Goal: Transaction & Acquisition: Register for event/course

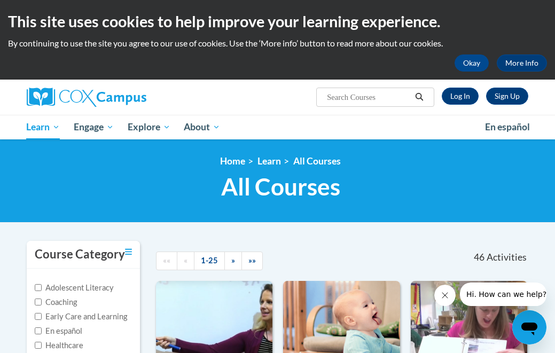
click at [38, 316] on input "Early Care and Learning" at bounding box center [38, 316] width 7 height 7
checkbox input "true"
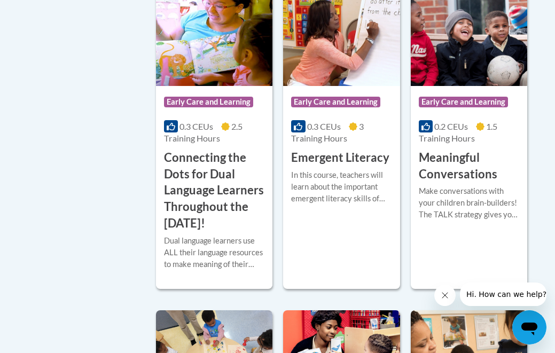
scroll to position [651, 0]
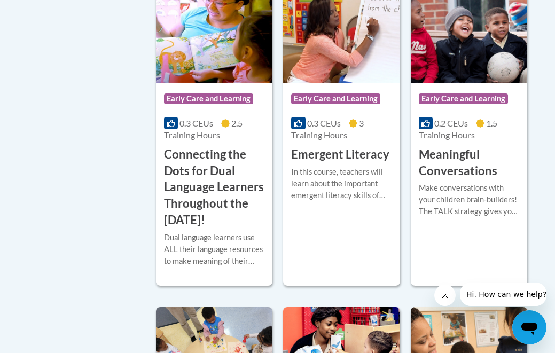
click at [214, 195] on h3 "Connecting the Dots for Dual Language Learners Throughout the Preschool Day!" at bounding box center [214, 187] width 100 height 82
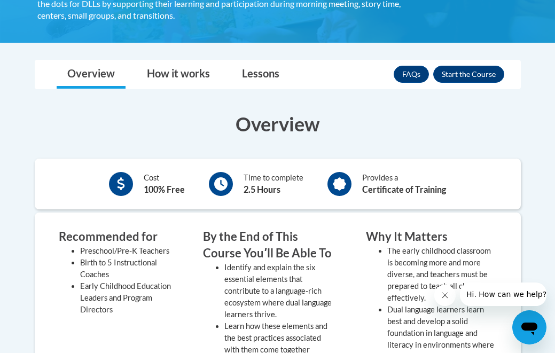
scroll to position [305, 0]
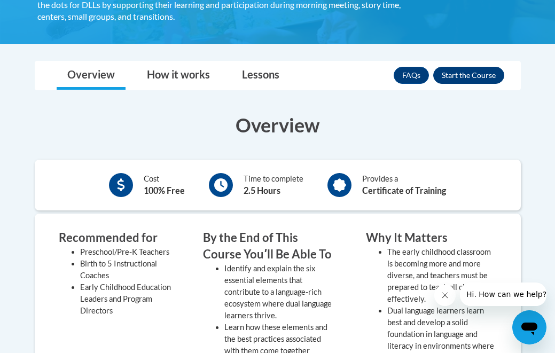
click at [483, 75] on button "Enroll" at bounding box center [468, 75] width 71 height 17
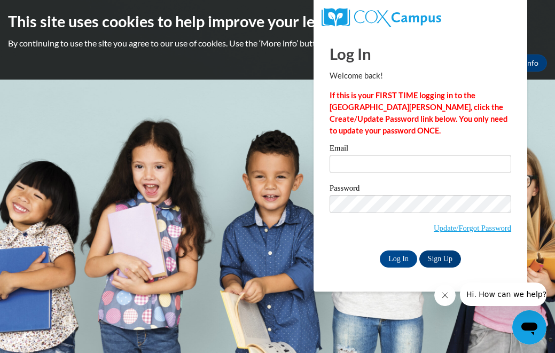
click at [440, 261] on link "Sign Up" at bounding box center [441, 259] width 42 height 17
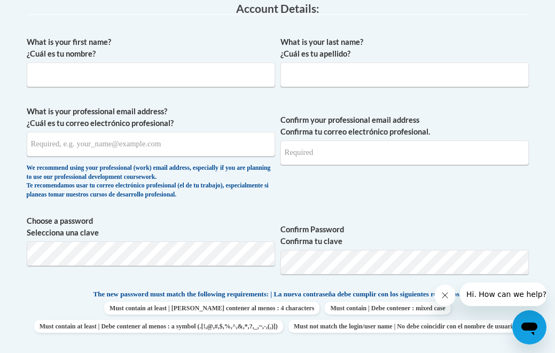
scroll to position [308, 0]
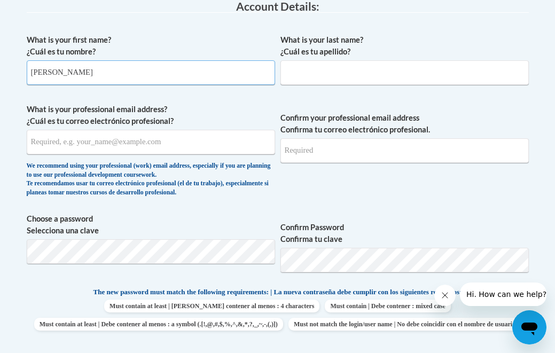
type input "[PERSON_NAME]"
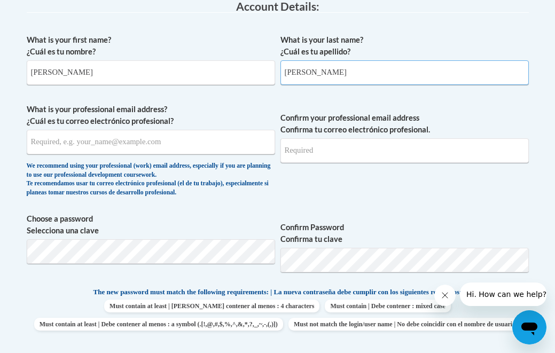
type input "[PERSON_NAME]"
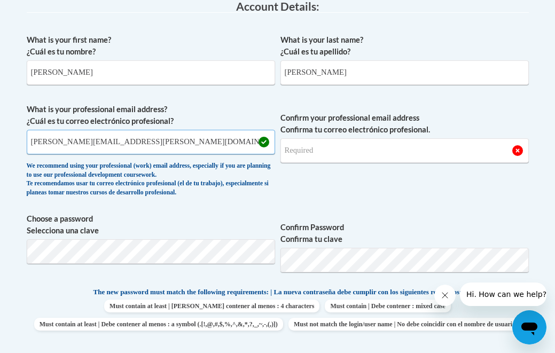
type input "[PERSON_NAME][EMAIL_ADDRESS][PERSON_NAME][DOMAIN_NAME]"
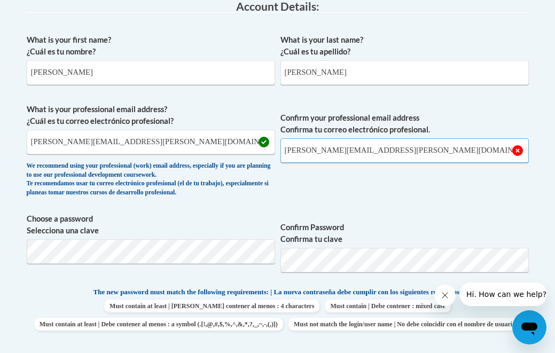
type input "[PERSON_NAME][EMAIL_ADDRESS][PERSON_NAME][DOMAIN_NAME]"
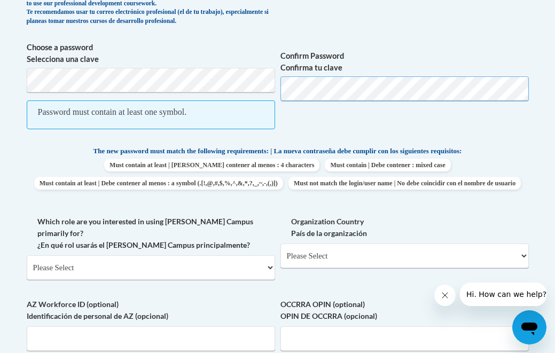
scroll to position [479, 0]
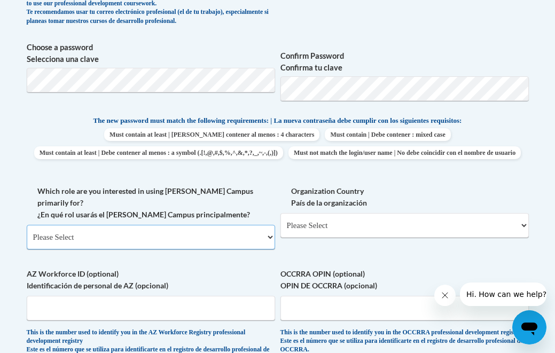
select select "fbf2d438-af2f-41f8-98f1-81c410e29de3"
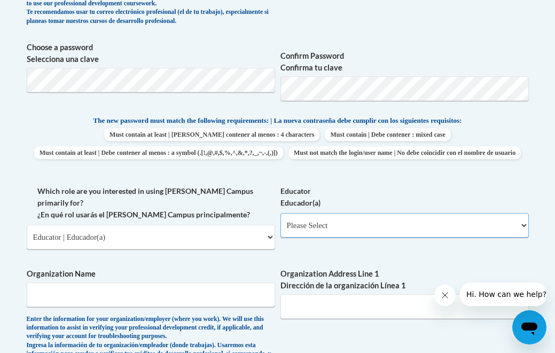
select select "5e2af403-4f2c-4e49-a02f-103e55d7b75b"
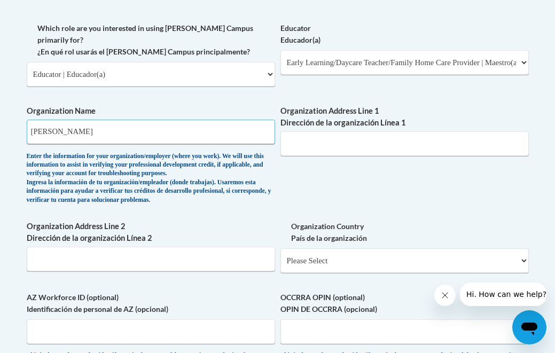
scroll to position [643, 0]
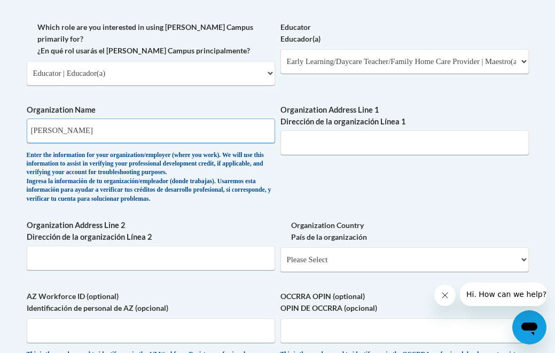
type input "[PERSON_NAME]"
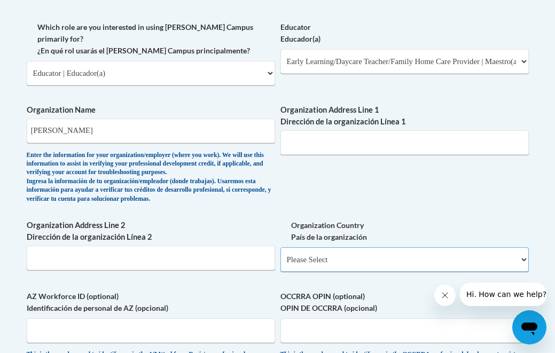
select select "ad49bcad-a171-4b2e-b99c-48b446064914"
select select
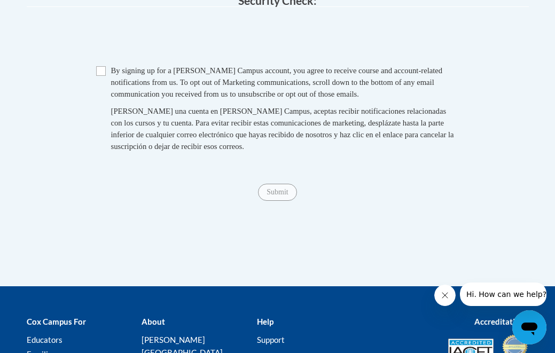
scroll to position [1177, 0]
click at [102, 66] on input "Checkbox" at bounding box center [101, 71] width 10 height 10
checkbox input "true"
click at [270, 184] on input "Submit" at bounding box center [277, 192] width 38 height 17
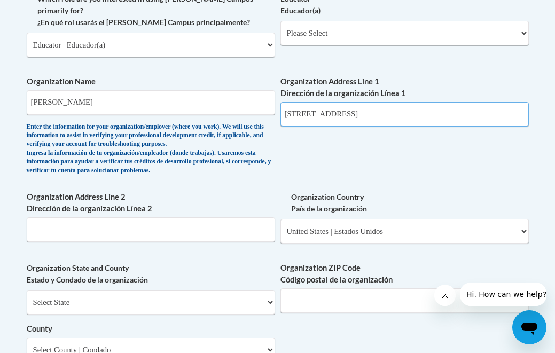
scroll to position [674, 0]
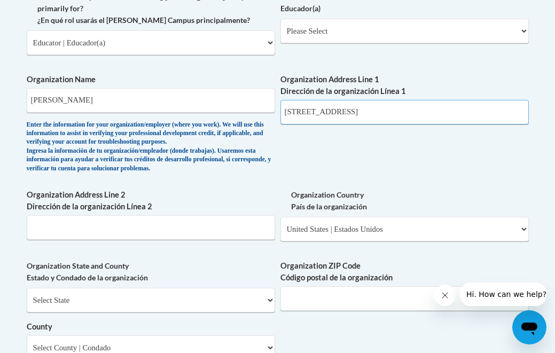
type input "[STREET_ADDRESS]"
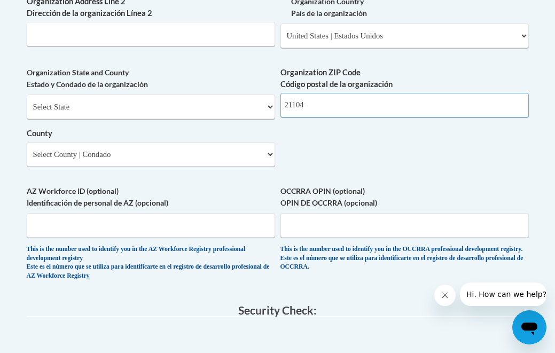
scroll to position [867, 0]
type input "21104"
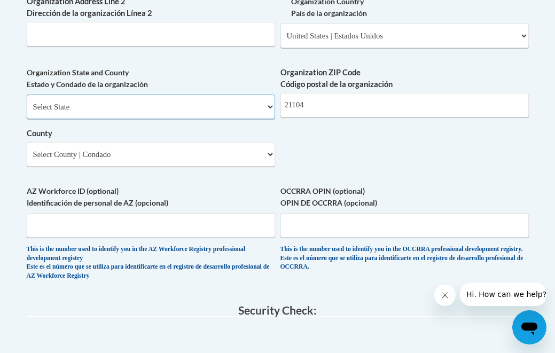
select select "[US_STATE]"
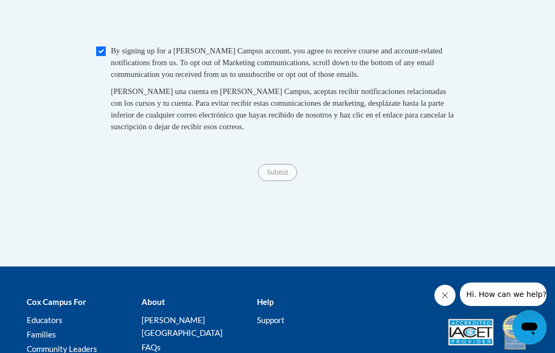
scroll to position [1187, 0]
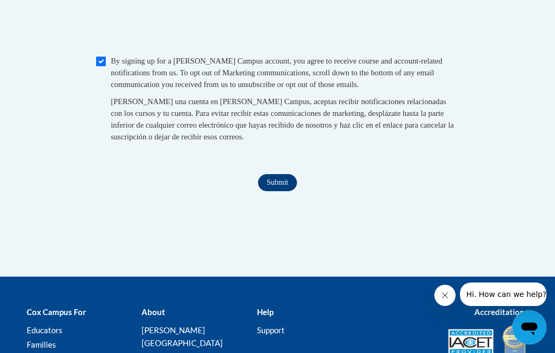
click at [283, 174] on input "Submit" at bounding box center [277, 182] width 38 height 17
